Goal: Transaction & Acquisition: Purchase product/service

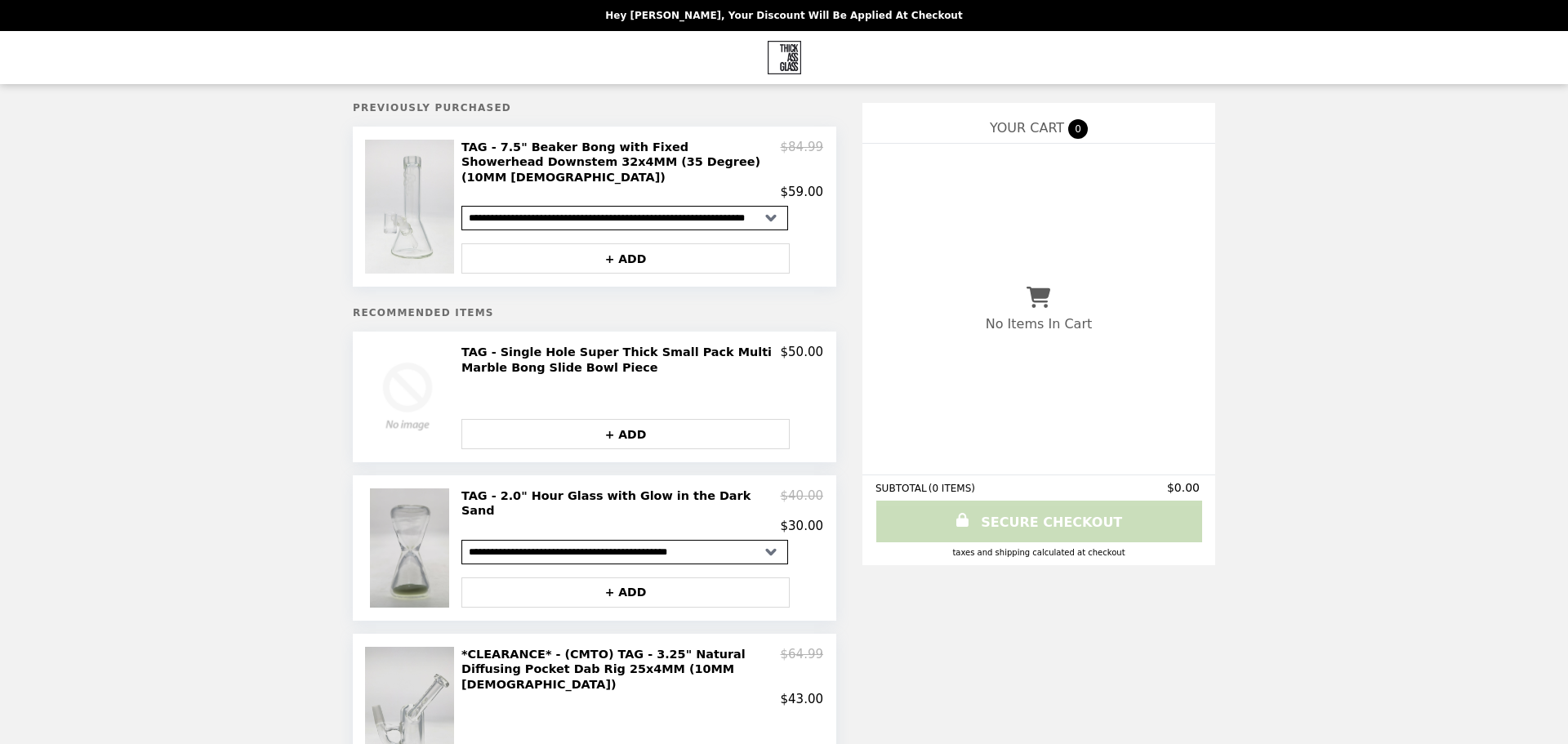
select select "**********"
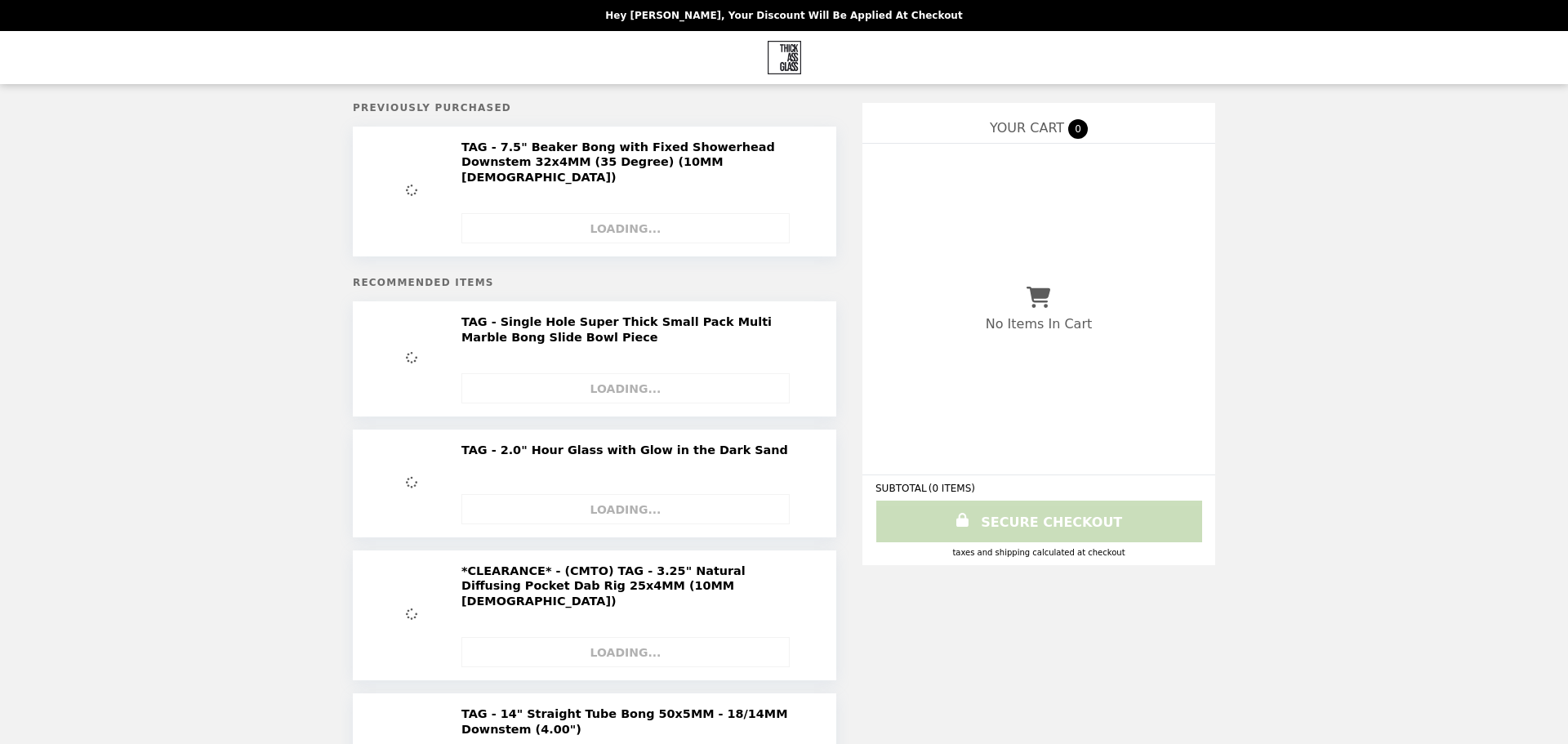
select select "**********"
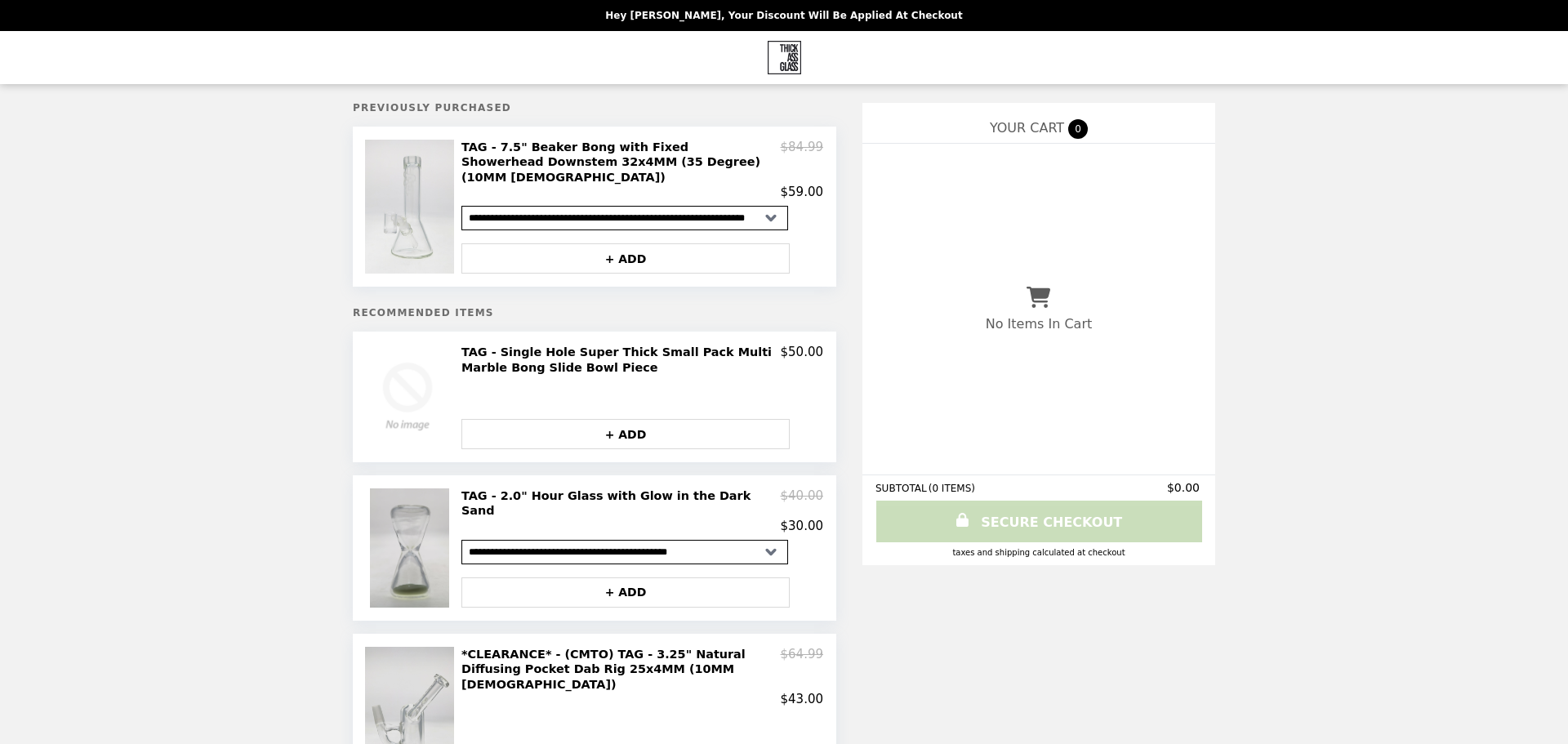
click at [731, 519] on div "$30.00" at bounding box center [642, 527] width 362 height 15
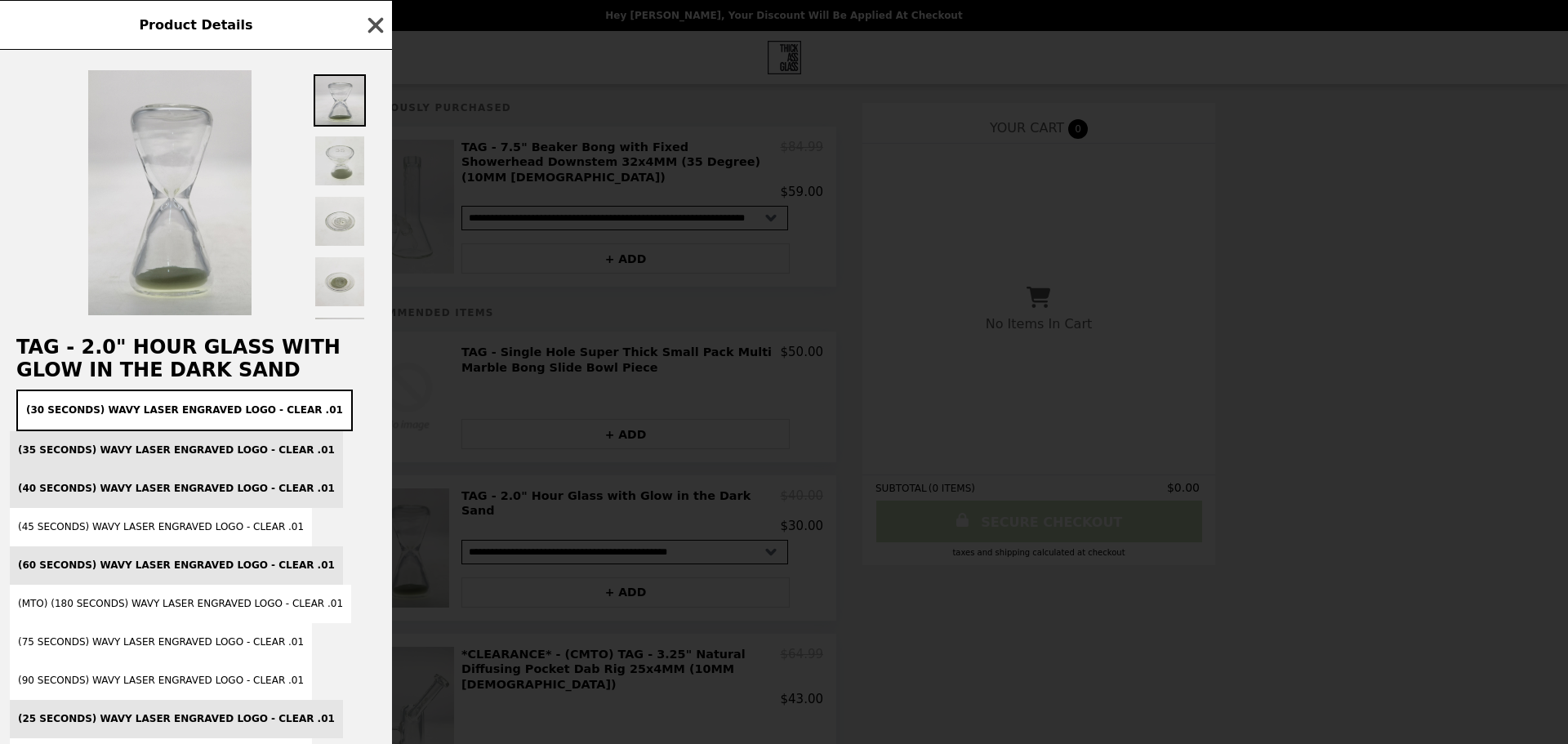
click at [378, 28] on icon "button" at bounding box center [376, 25] width 16 height 16
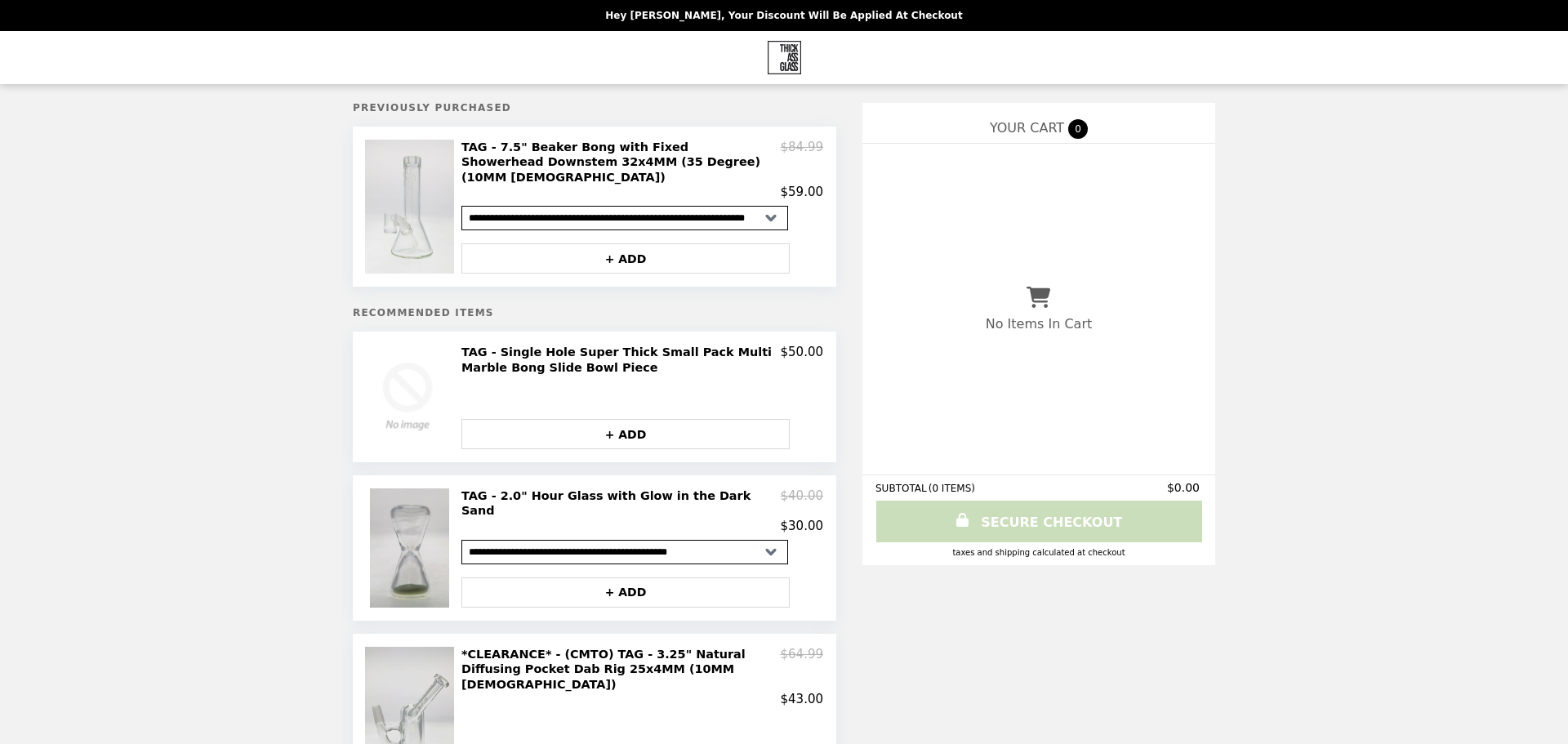
click at [803, 58] on link "Main" at bounding box center [785, 58] width 53 height 54
select select "**********"
click at [415, 209] on img at bounding box center [411, 206] width 93 height 134
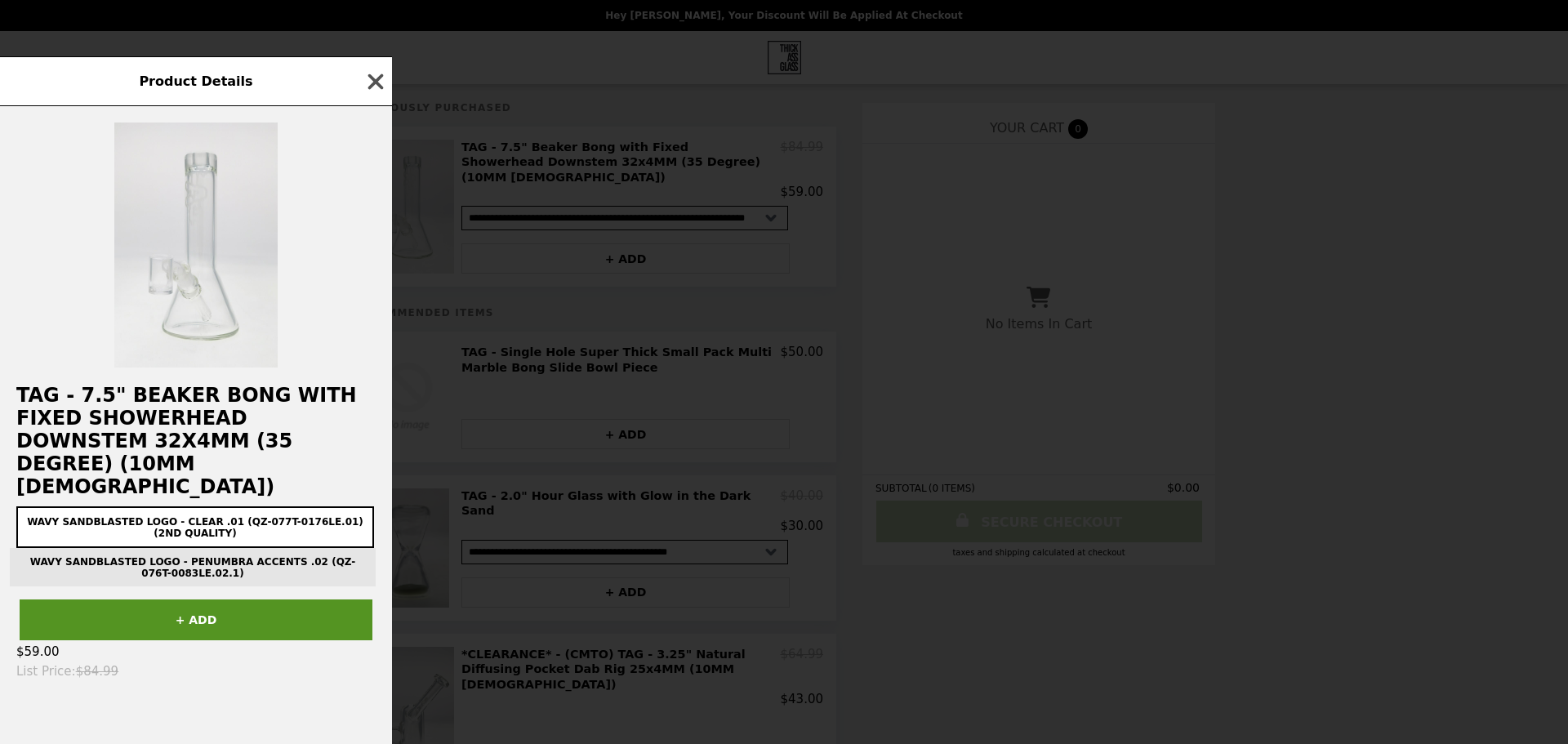
click at [381, 94] on icon "button" at bounding box center [375, 81] width 24 height 24
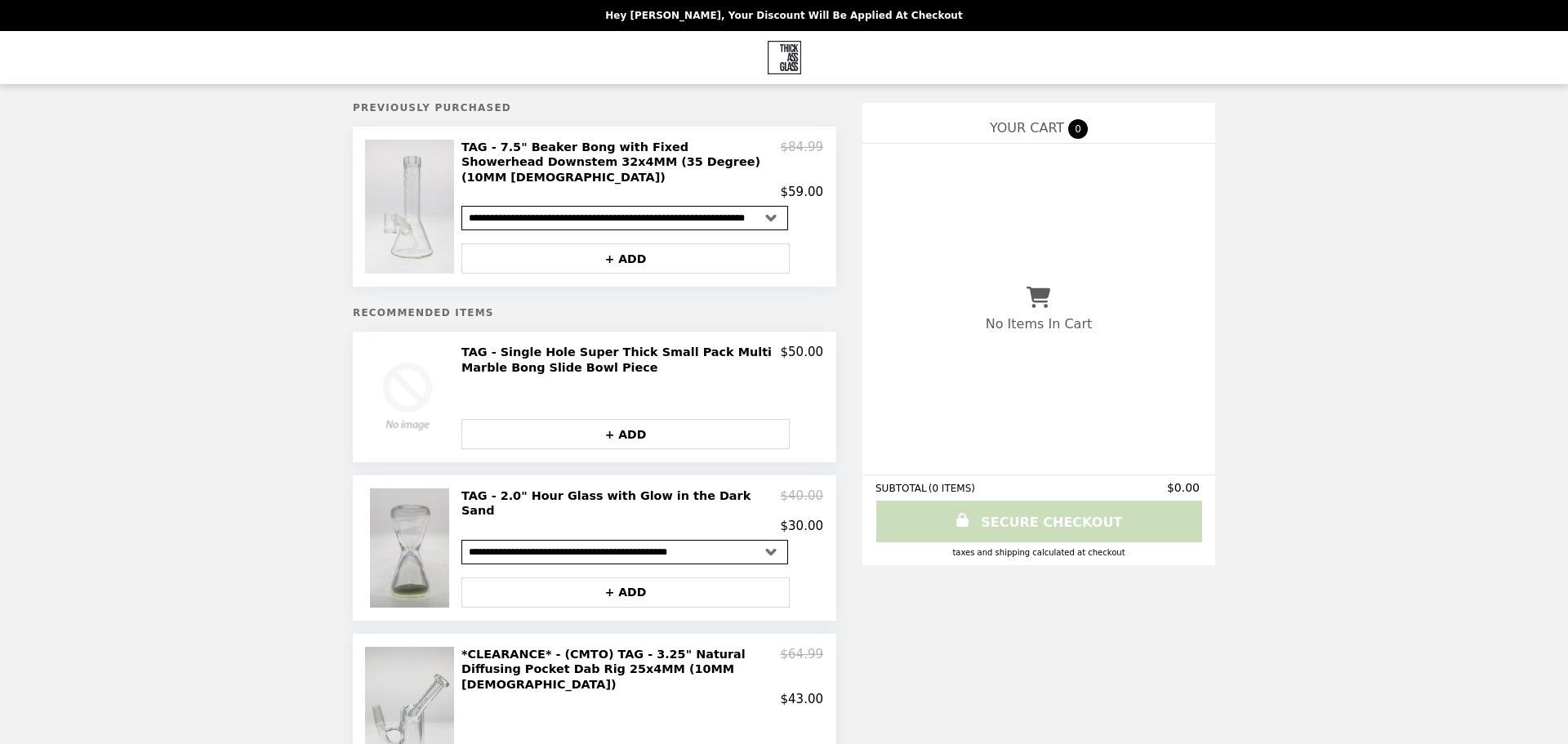
click at [570, 146] on h2 "TAG - 7.5" Beaker Bong with Fixed Showerhead Downstem 32x4MM (35 Degree) (10MM …" at bounding box center [621, 162] width 319 height 45
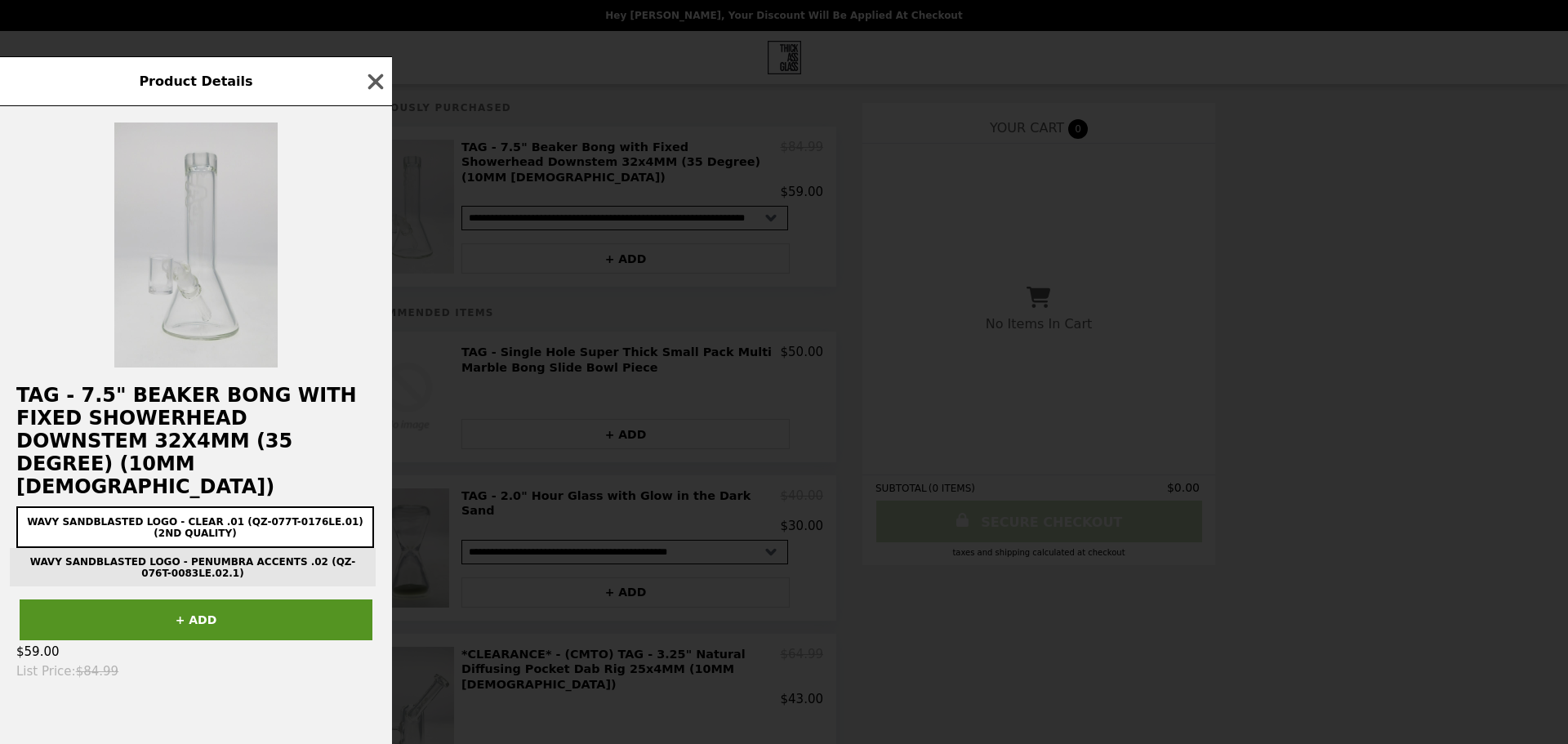
click at [223, 333] on img at bounding box center [196, 245] width 163 height 245
click at [216, 261] on img at bounding box center [196, 245] width 163 height 245
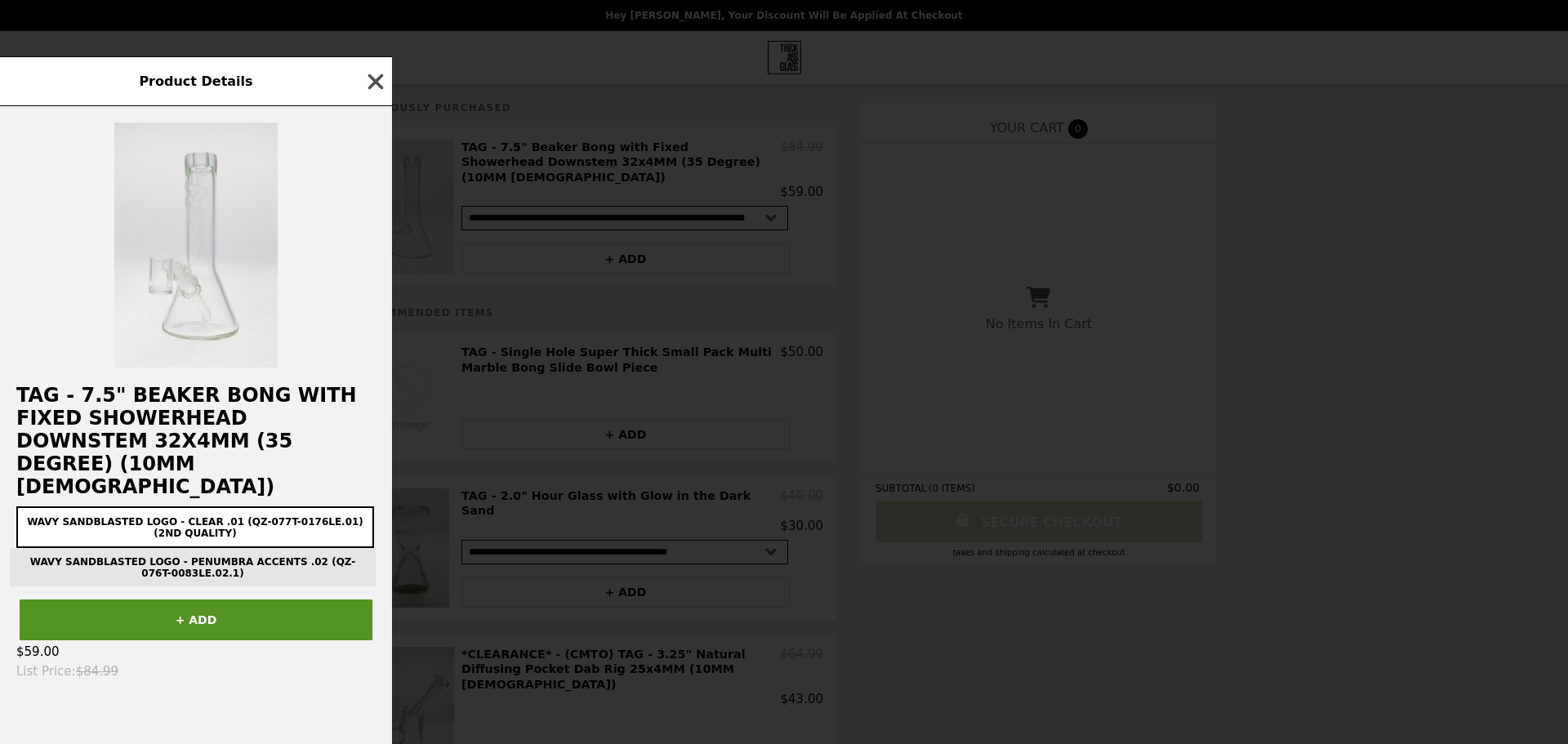
click at [377, 89] on icon "button" at bounding box center [376, 81] width 16 height 16
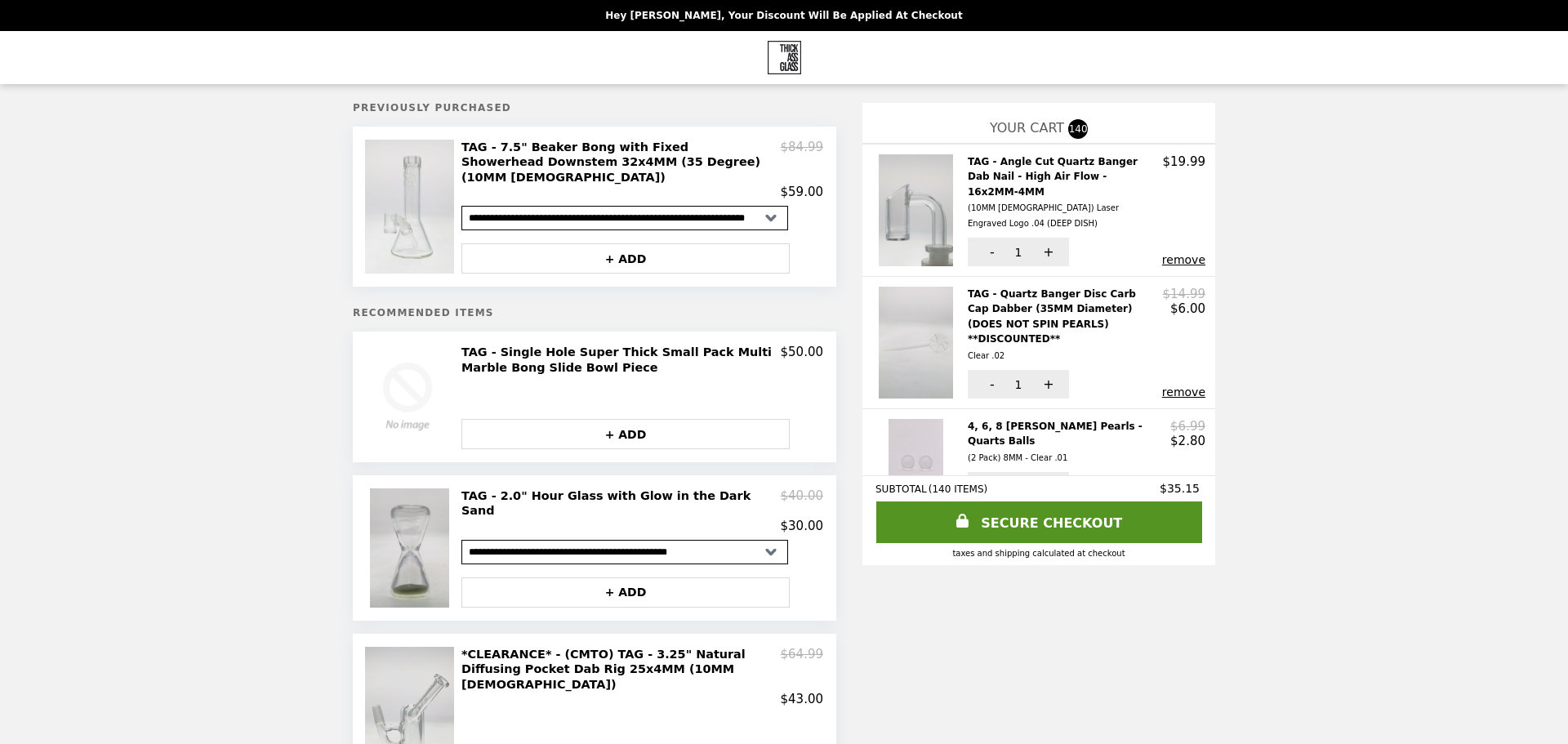
click at [1135, 419] on div "4, 6, 8 [PERSON_NAME] Pearls - Quarts Balls (2 Pack) 8MM - Clear .01 $6.99 $2.80" at bounding box center [1087, 442] width 237 height 47
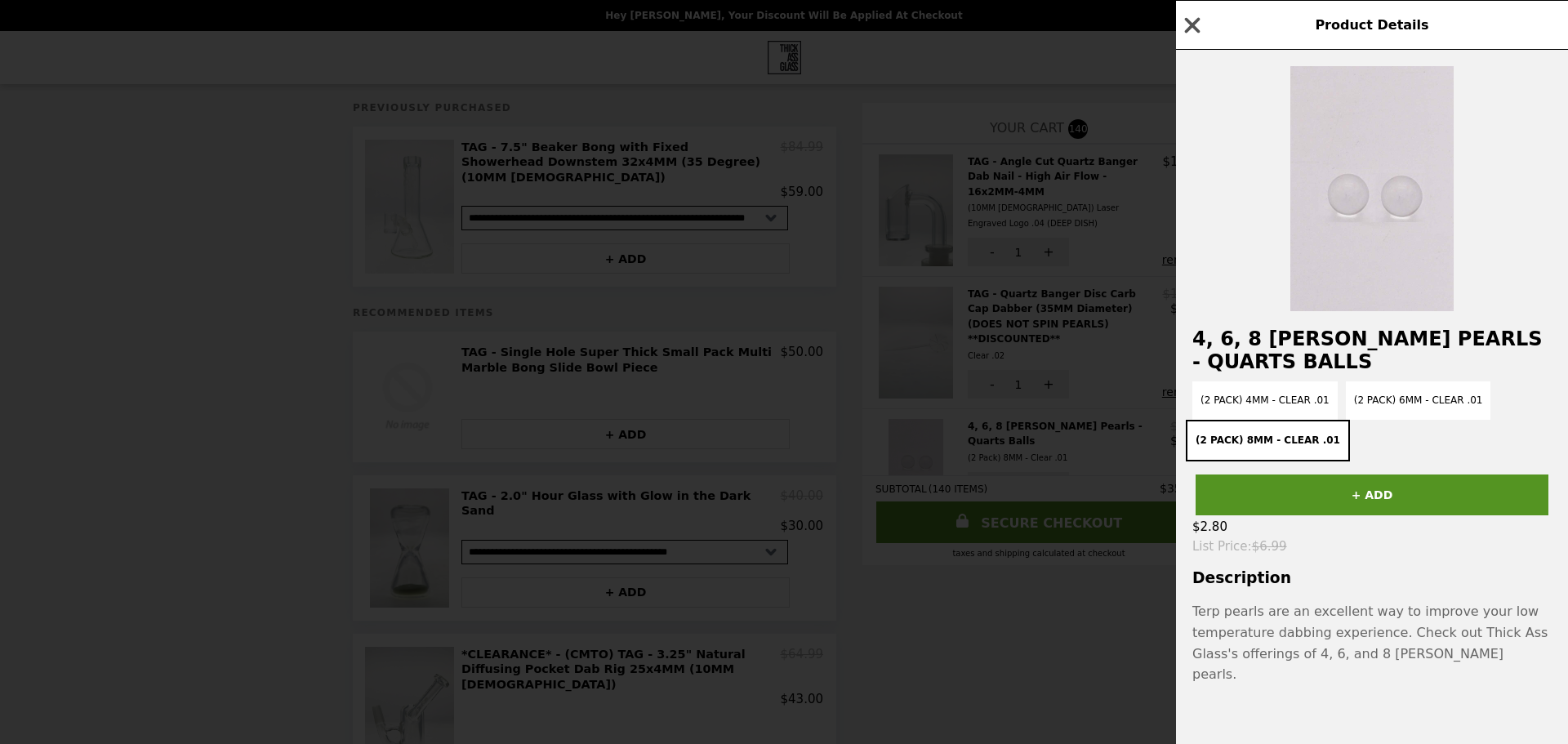
click at [1184, 38] on icon "button" at bounding box center [1192, 25] width 24 height 24
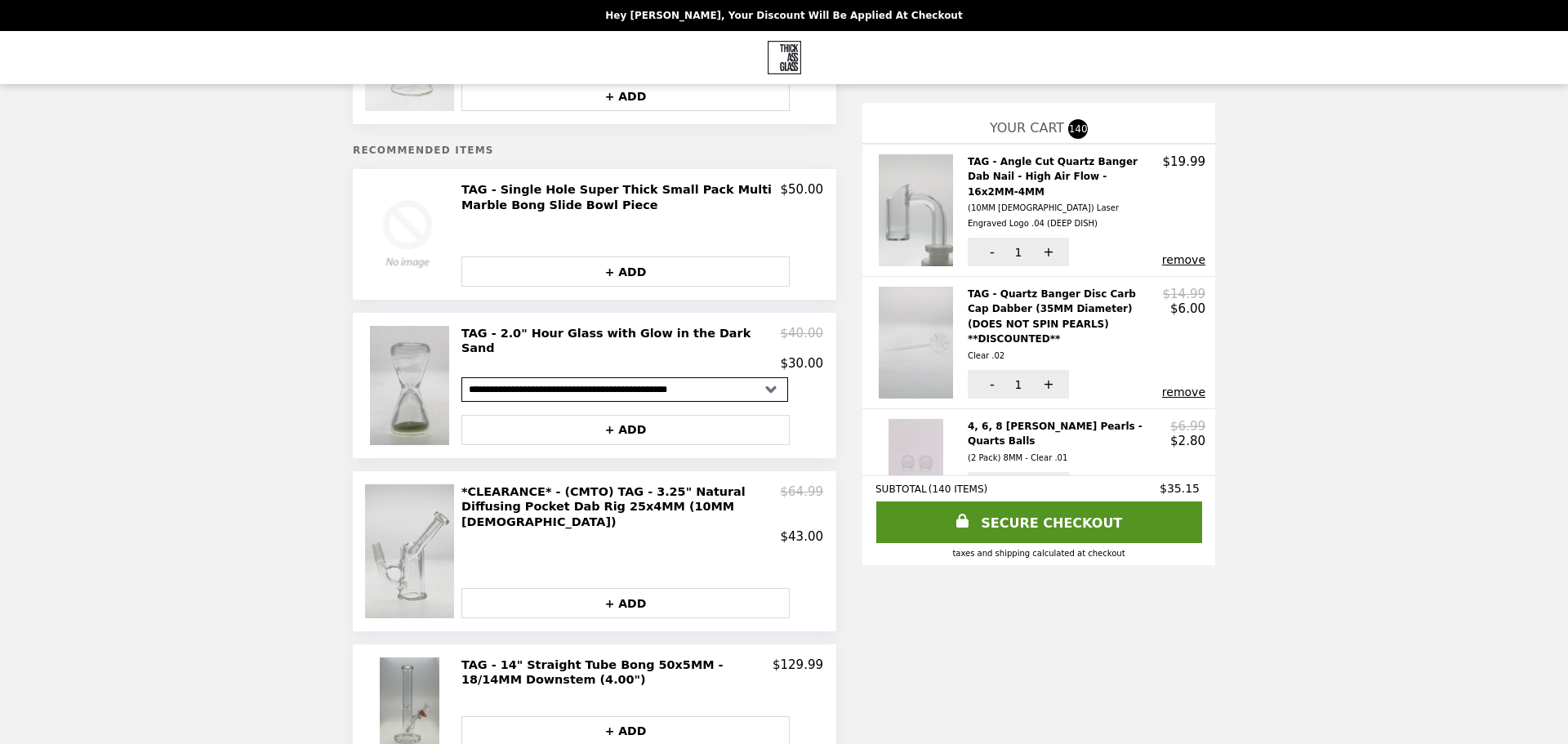
scroll to position [163, 0]
click at [1153, 123] on div "YOUR CART 140" at bounding box center [1039, 123] width 353 height 41
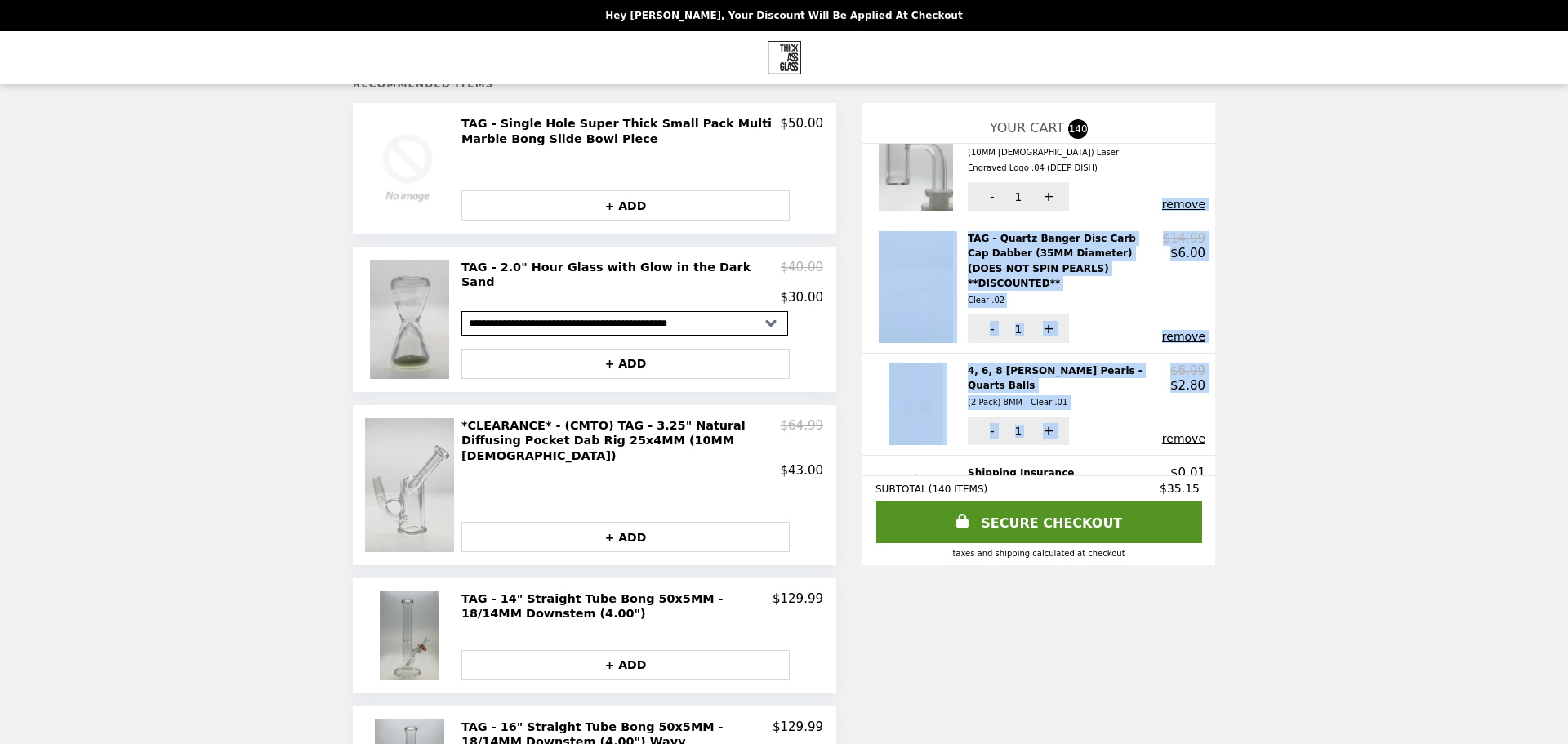
scroll to position [0, 0]
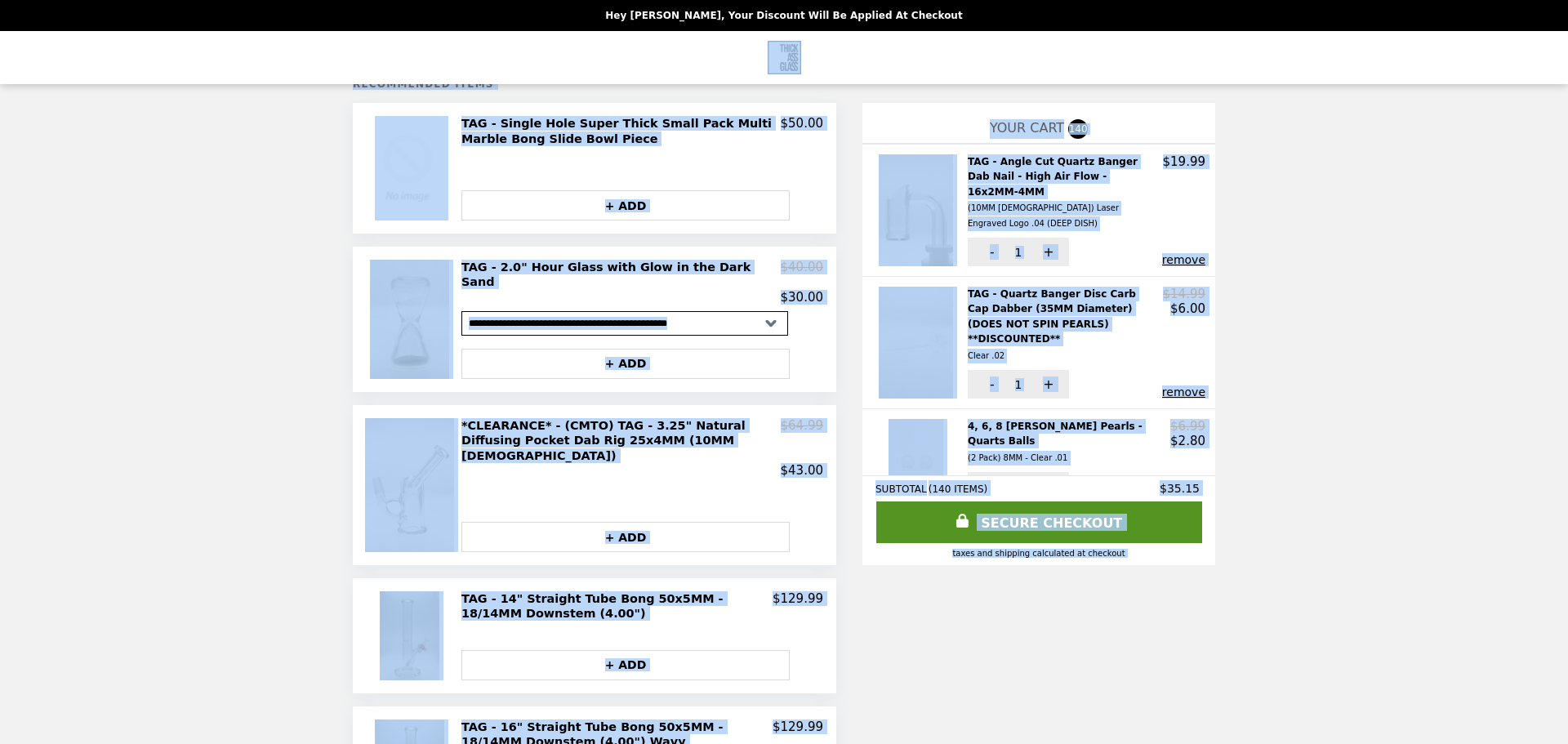
drag, startPoint x: 1133, startPoint y: 420, endPoint x: 1070, endPoint y: 44, distance: 381.2
click at [1070, 44] on div "**********" at bounding box center [784, 676] width 1568 height 1812
click at [1281, 259] on div "**********" at bounding box center [784, 676] width 1568 height 1812
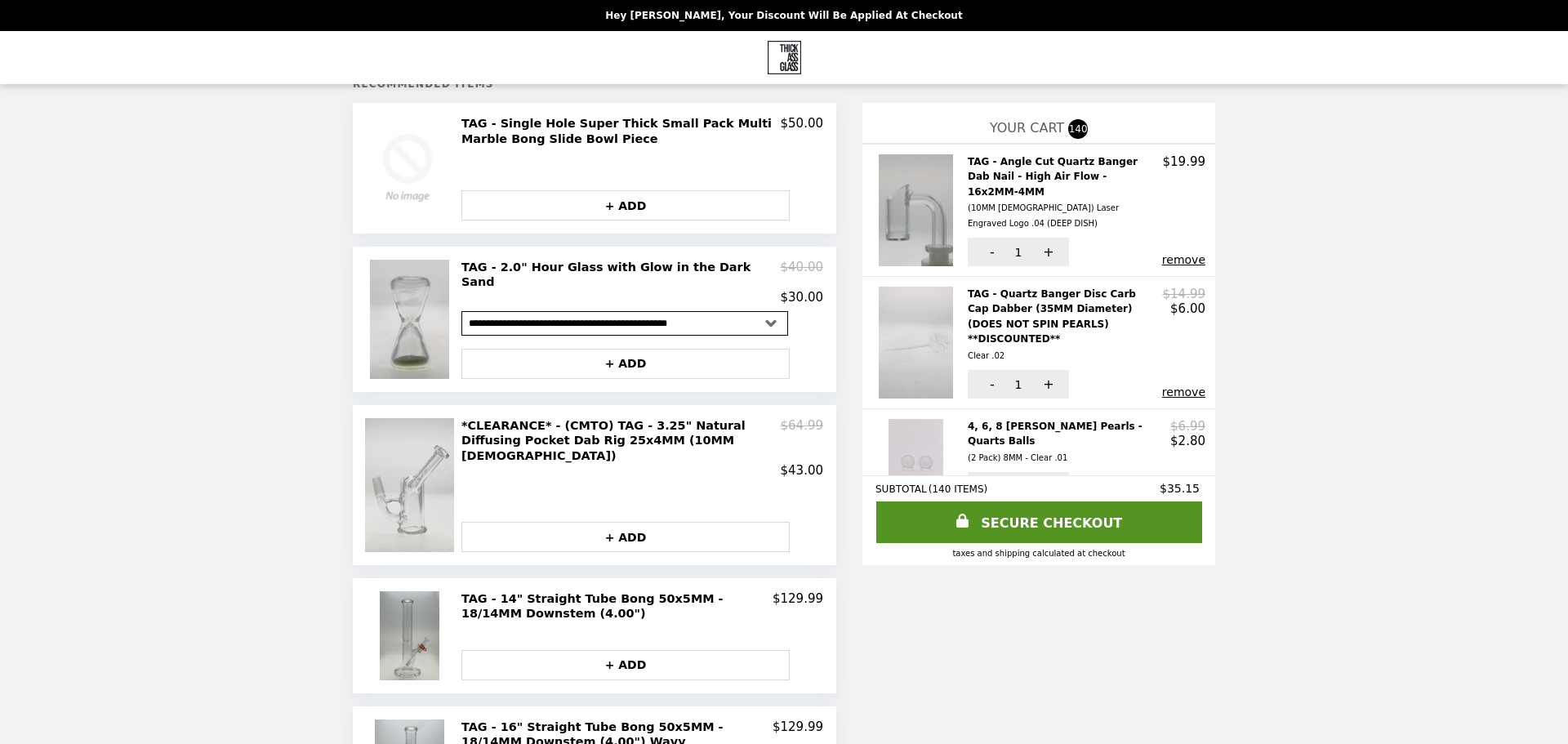
click at [917, 186] on img at bounding box center [919, 211] width 79 height 112
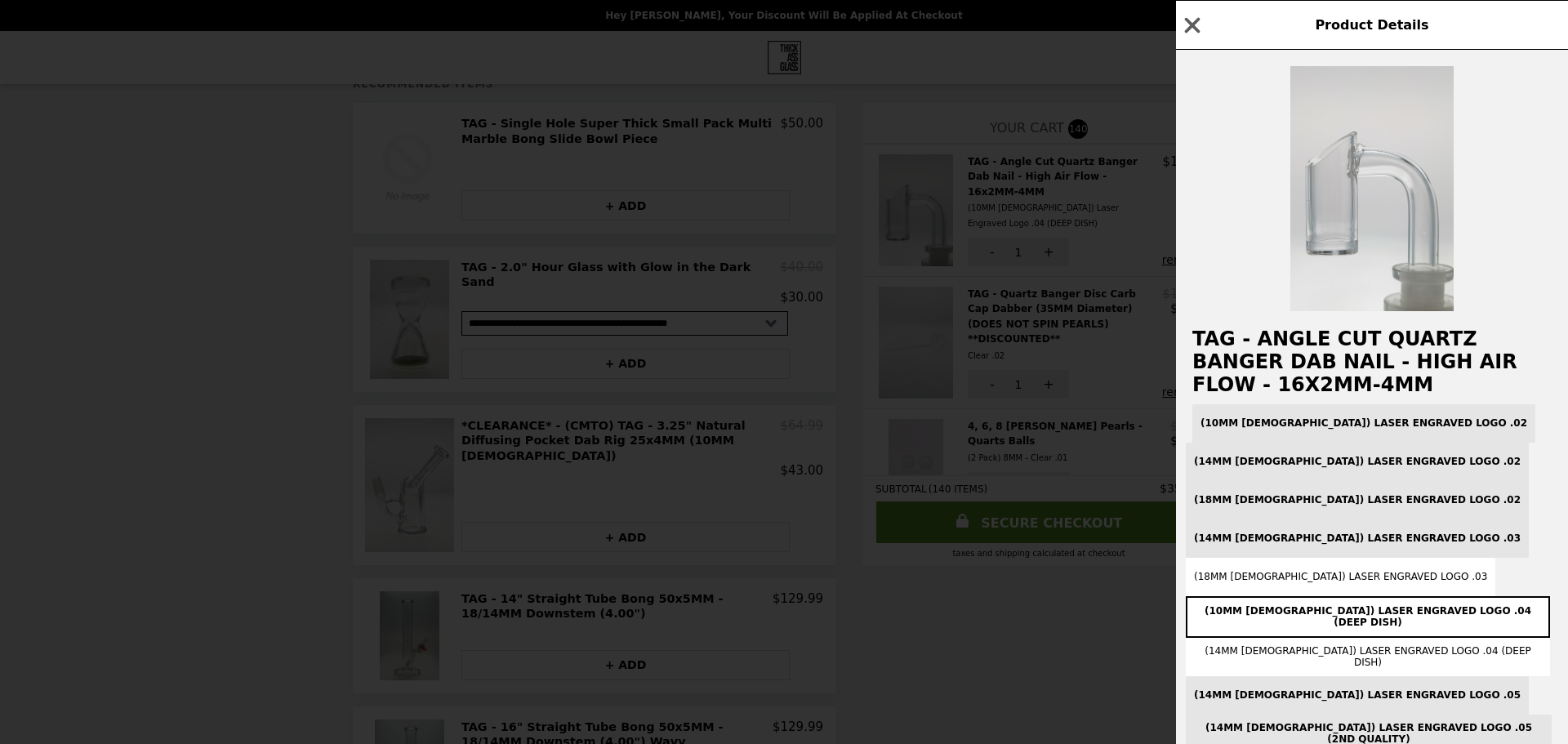
click at [1294, 419] on div "(10MM Female) Laser Engraved Logo .02 (14MM Female) Laser Engraved Logo .02 (18…" at bounding box center [1372, 578] width 373 height 349
click at [1302, 418] on div "(10MM Female) Laser Engraved Logo .02 (14MM Female) Laser Engraved Logo .02 (18…" at bounding box center [1372, 578] width 373 height 349
click at [1214, 28] on div "Product Details" at bounding box center [1372, 25] width 392 height 50
click at [1195, 24] on icon "button" at bounding box center [1192, 25] width 24 height 24
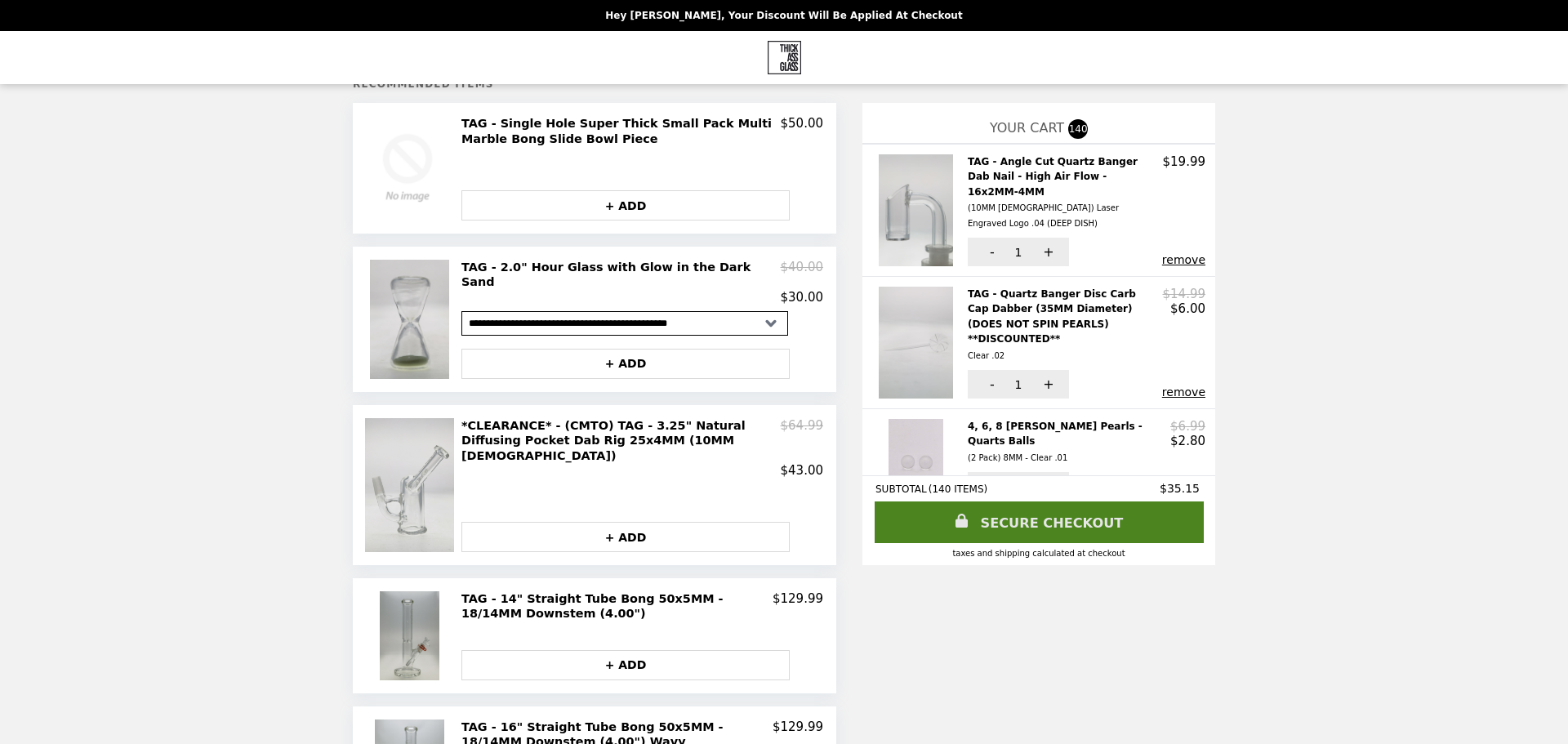
click at [1091, 520] on link "SECURE CHECKOUT" at bounding box center [1040, 522] width 329 height 42
